Goal: Task Accomplishment & Management: Use online tool/utility

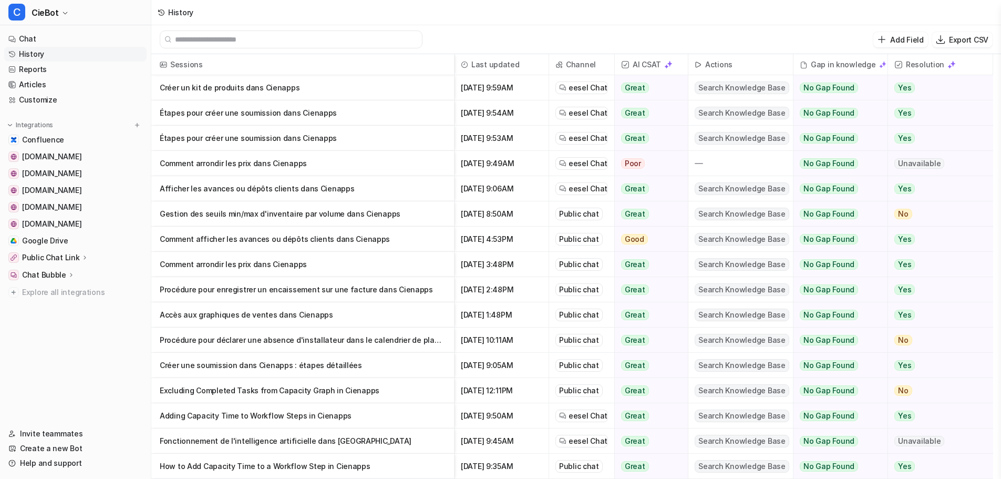
click at [46, 257] on p "Public Chat Link" at bounding box center [51, 257] width 58 height 11
click at [70, 270] on link "Overview" at bounding box center [80, 272] width 131 height 15
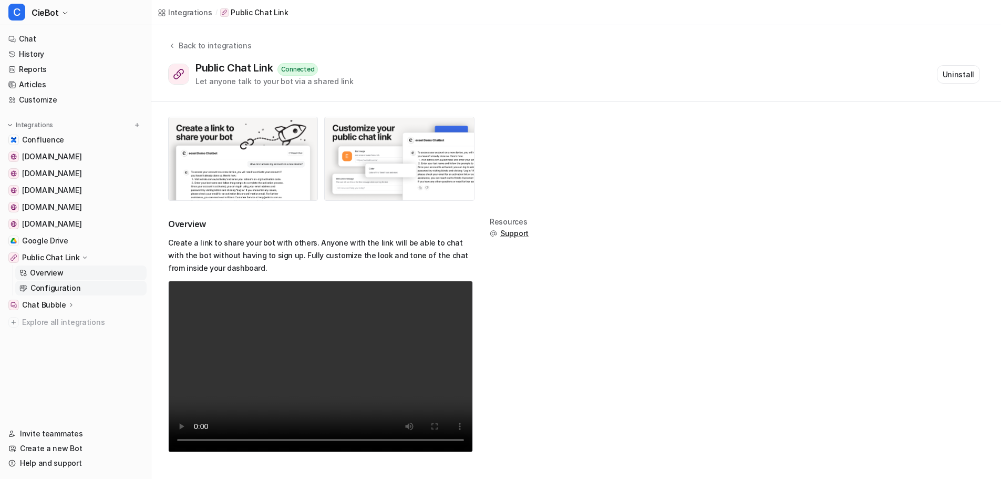
click at [54, 289] on p "Configuration" at bounding box center [55, 288] width 50 height 11
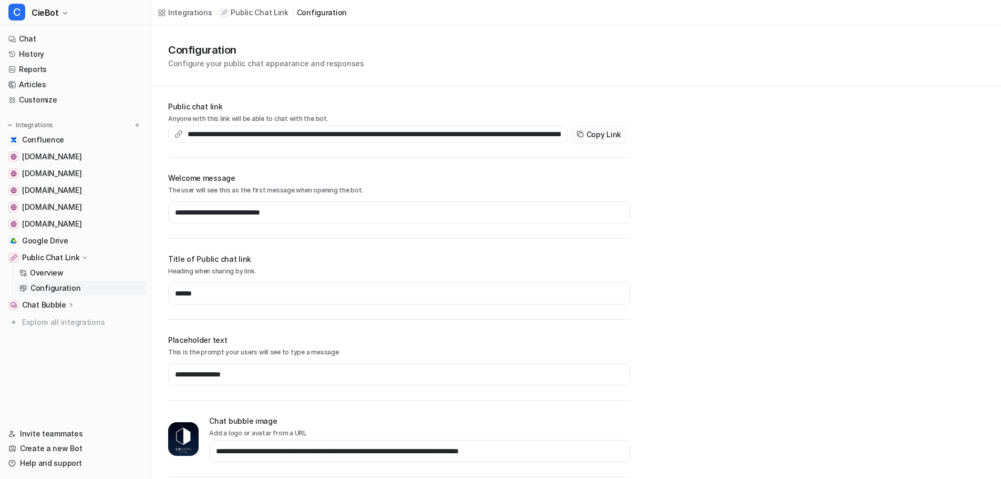
click at [609, 135] on button "Copy Link" at bounding box center [599, 134] width 55 height 17
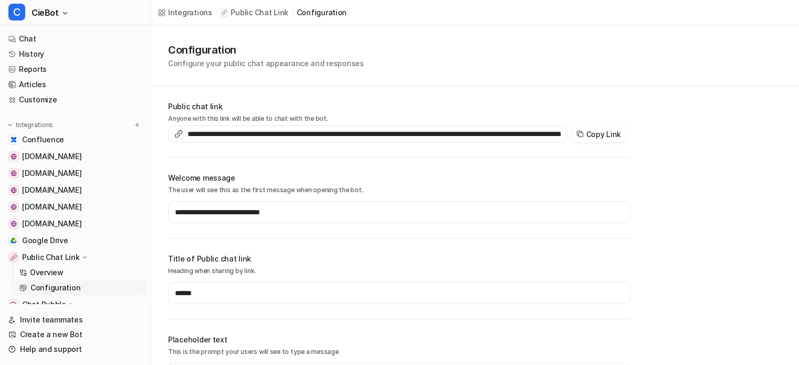
scroll to position [53, 0]
